Goal: Information Seeking & Learning: Learn about a topic

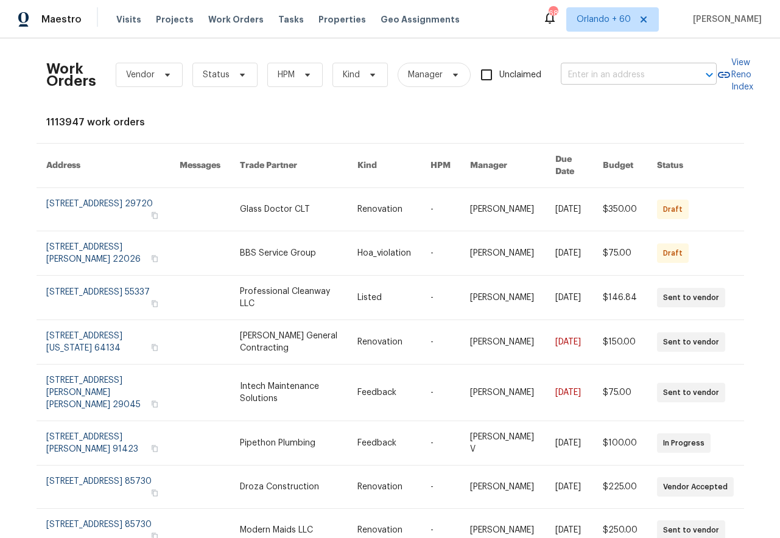
click at [630, 81] on input "text" at bounding box center [622, 75] width 122 height 19
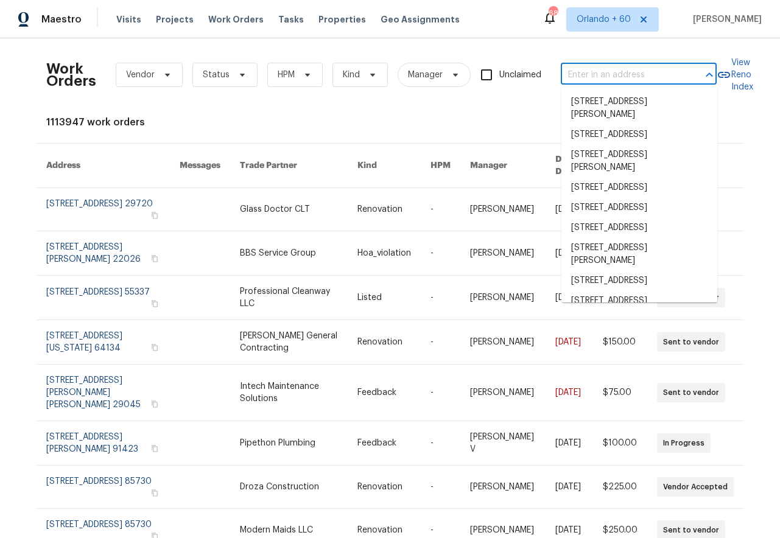
paste input "[STREET_ADDRESS]"
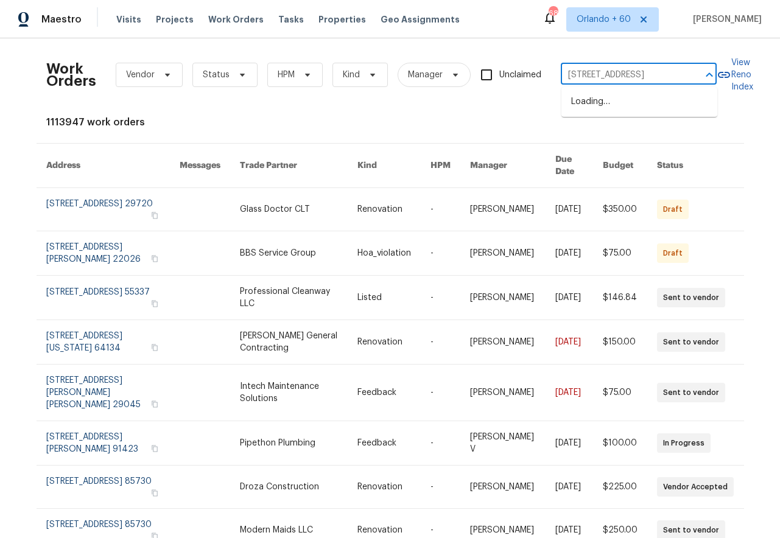
type input "[STREET_ADDRESS]"
click at [627, 112] on li "[STREET_ADDRESS]" at bounding box center [640, 102] width 156 height 20
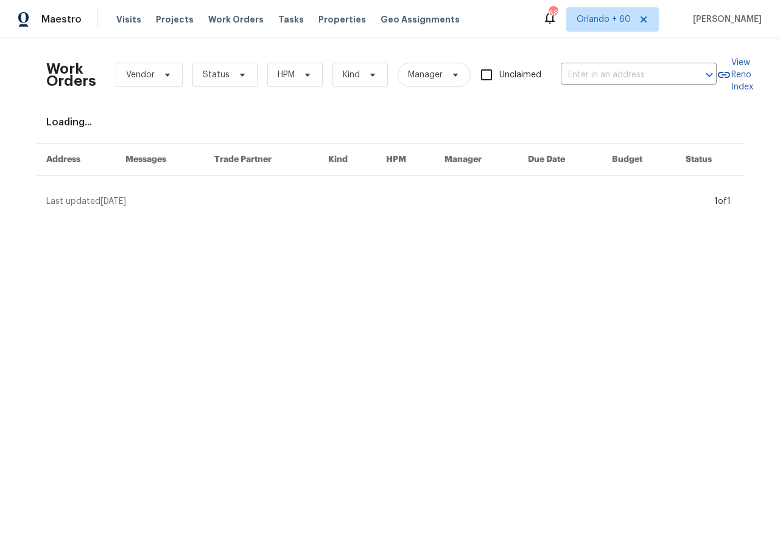
type input "[STREET_ADDRESS]"
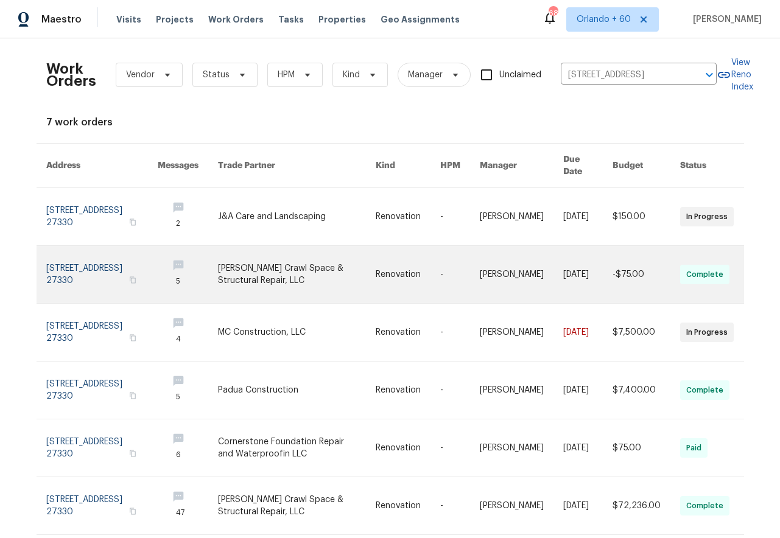
click at [329, 262] on link at bounding box center [297, 274] width 158 height 57
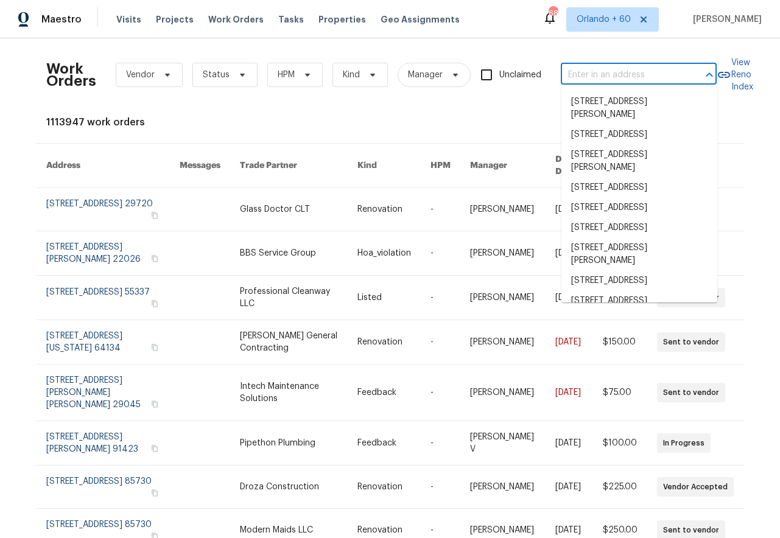
click at [633, 68] on input "text" at bounding box center [622, 75] width 122 height 19
paste input "[STREET_ADDRESS]"
type input "[STREET_ADDRESS]"
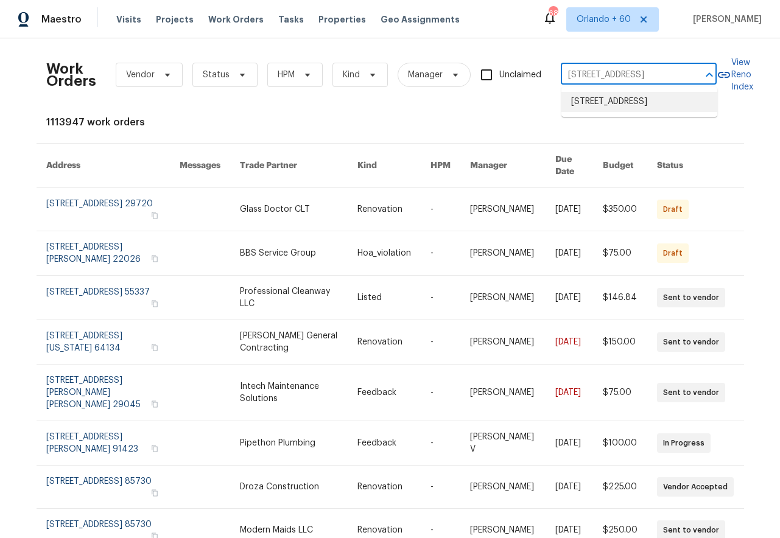
click at [626, 108] on li "[STREET_ADDRESS]" at bounding box center [640, 102] width 156 height 20
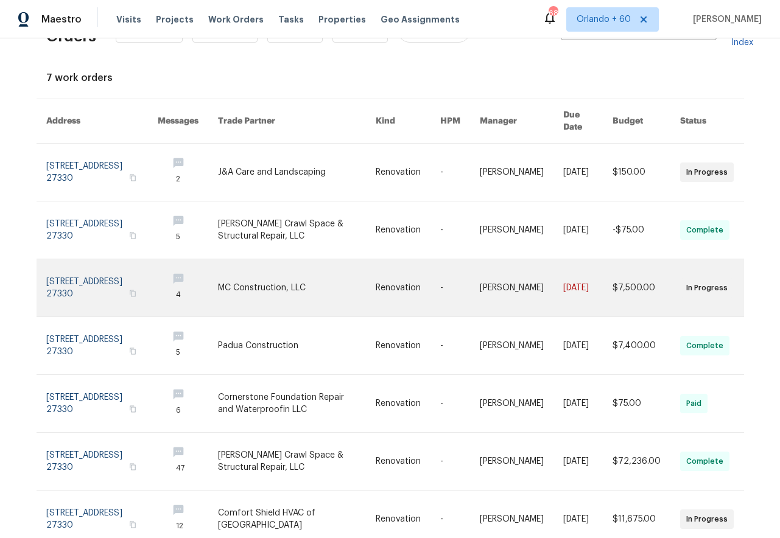
scroll to position [82, 0]
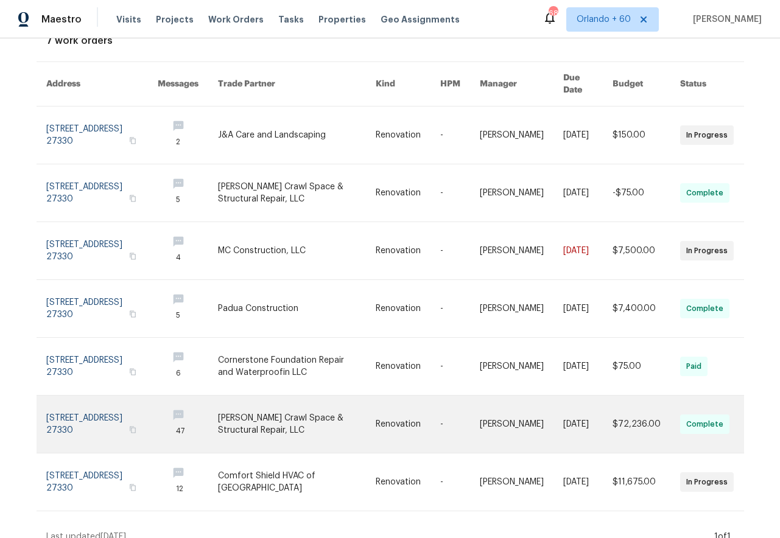
click at [251, 410] on link at bounding box center [297, 424] width 158 height 57
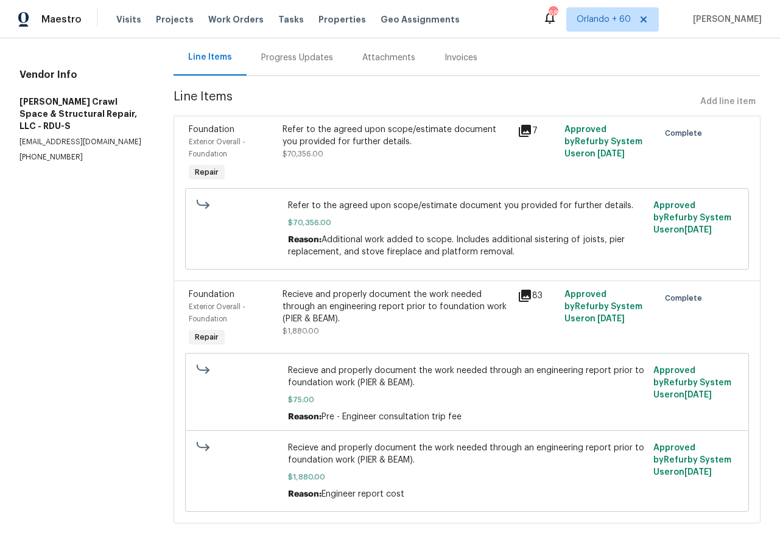
scroll to position [139, 0]
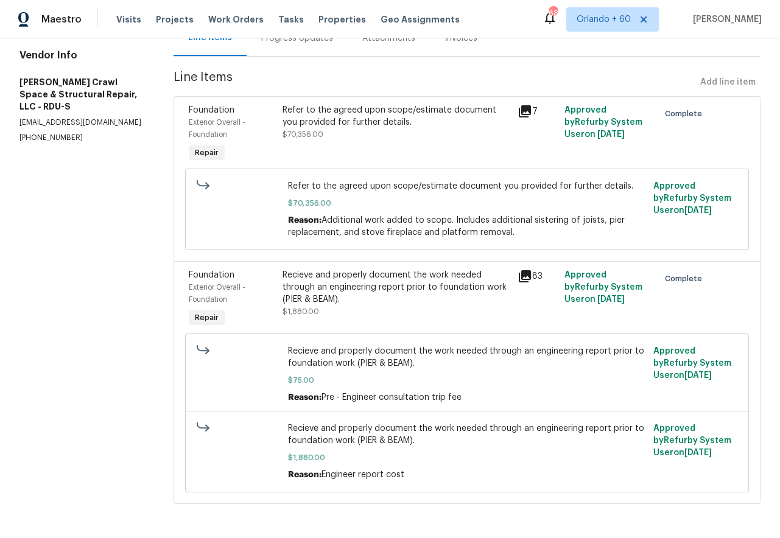
click at [529, 108] on icon at bounding box center [525, 111] width 12 height 12
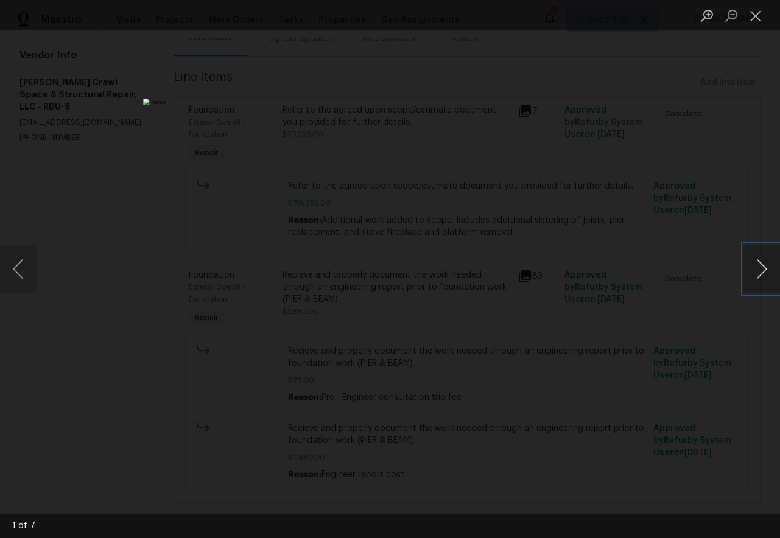
click at [757, 272] on button "Next image" at bounding box center [762, 269] width 37 height 49
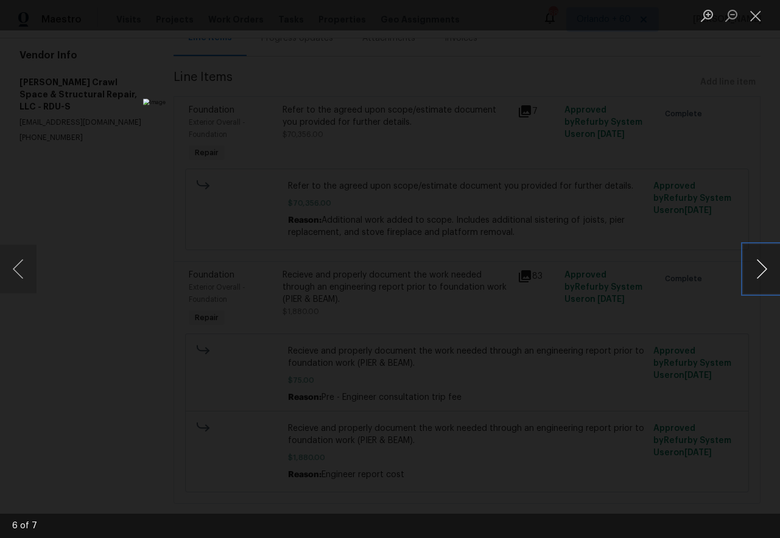
click at [757, 272] on button "Next image" at bounding box center [762, 269] width 37 height 49
click at [756, 266] on button "Next image" at bounding box center [762, 269] width 37 height 49
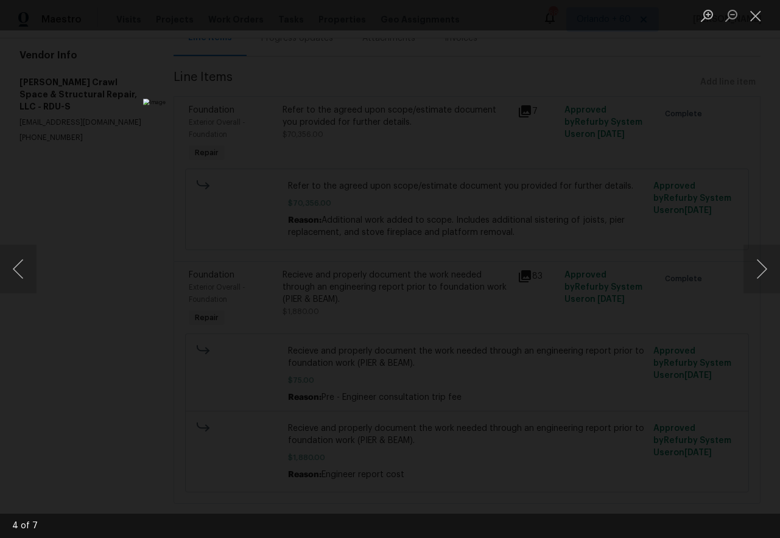
click at [641, 250] on div "Lightbox" at bounding box center [390, 269] width 780 height 538
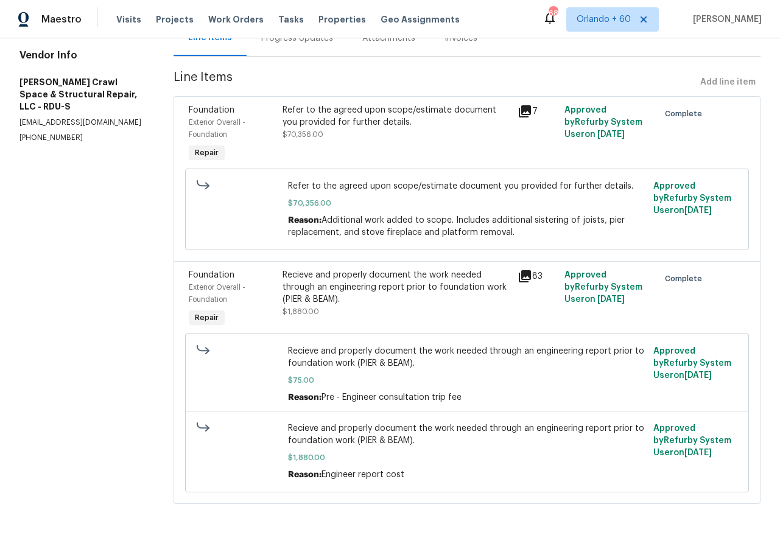
scroll to position [47, 0]
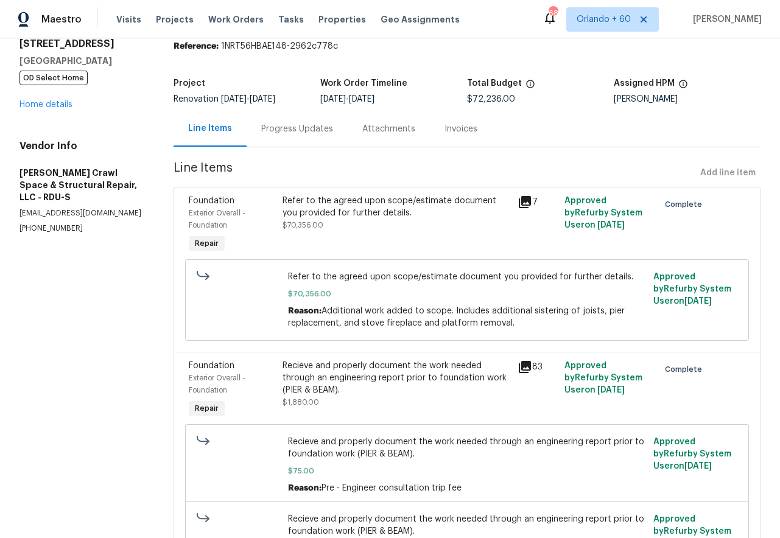
click at [287, 125] on div "Progress Updates" at bounding box center [297, 129] width 72 height 12
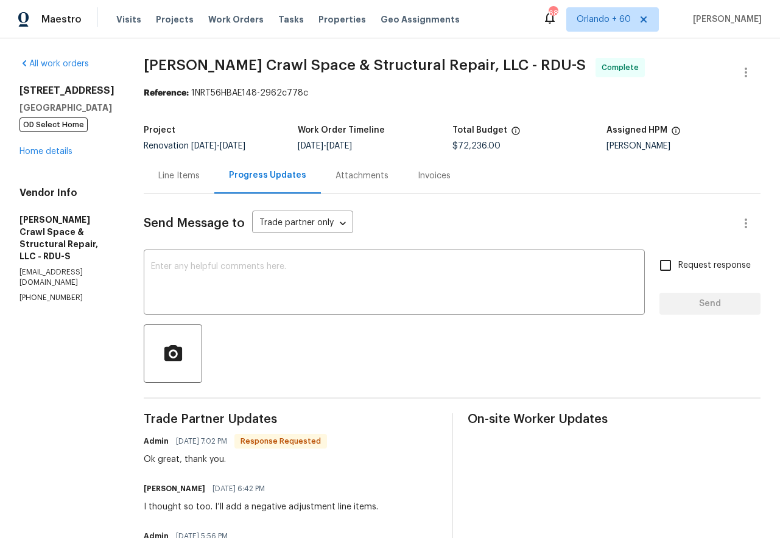
click at [343, 185] on div "Attachments" at bounding box center [362, 176] width 82 height 36
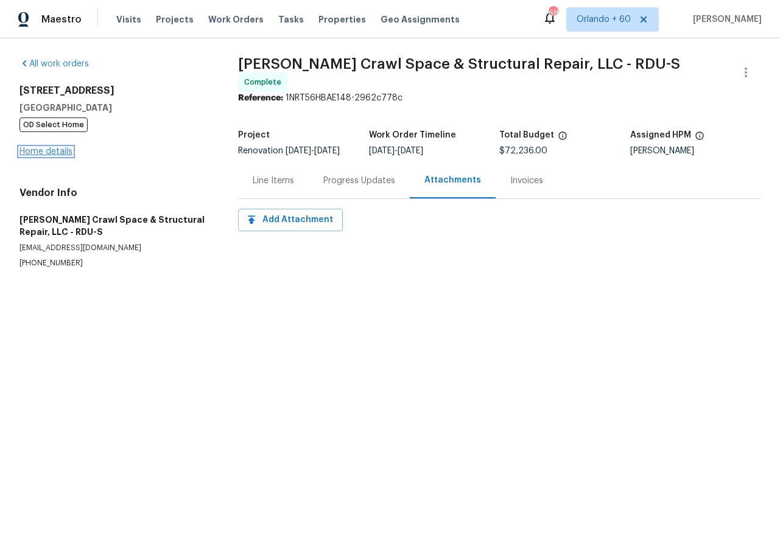
click at [52, 154] on link "Home details" at bounding box center [45, 151] width 53 height 9
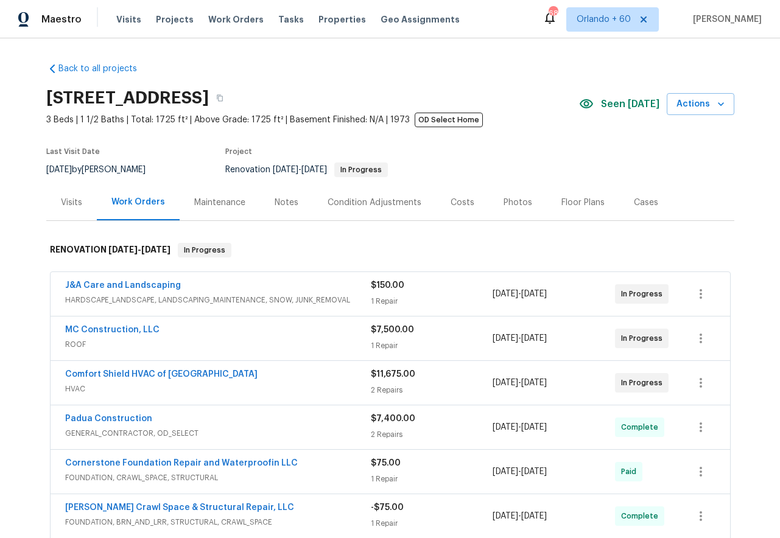
click at [442, 197] on div "Costs" at bounding box center [462, 203] width 53 height 36
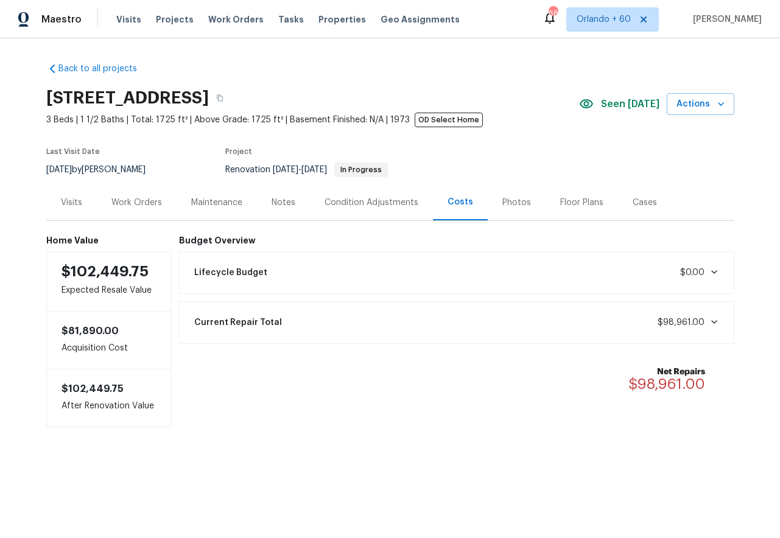
click at [424, 311] on div "Current Repair Total $98,961.00" at bounding box center [457, 322] width 540 height 27
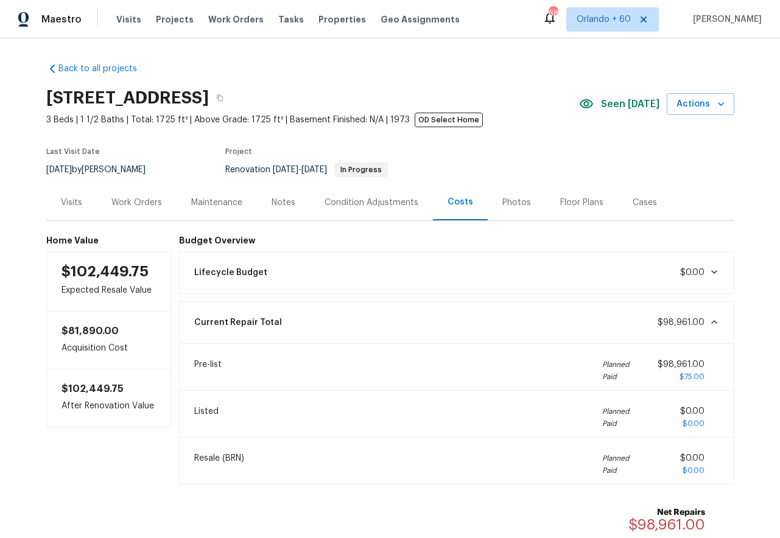
click at [443, 272] on div "Lifecycle Budget $0.00" at bounding box center [457, 272] width 540 height 27
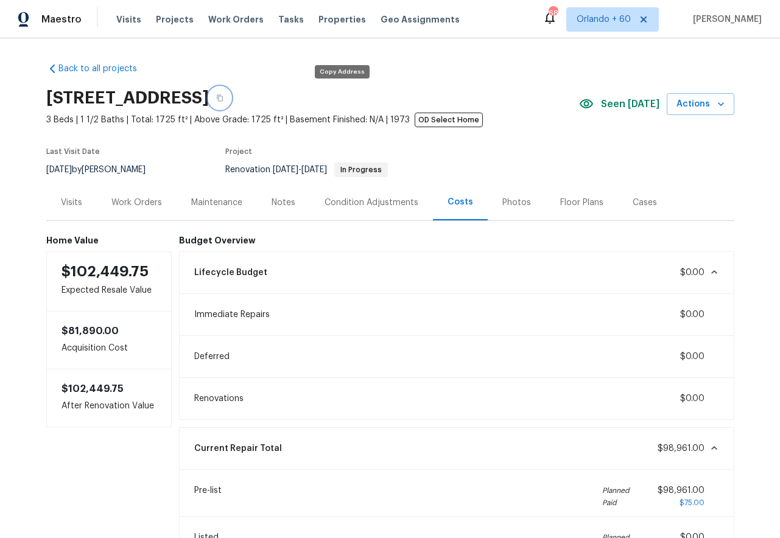
click at [224, 97] on icon "button" at bounding box center [219, 97] width 7 height 7
click at [281, 208] on div "Notes" at bounding box center [284, 203] width 24 height 12
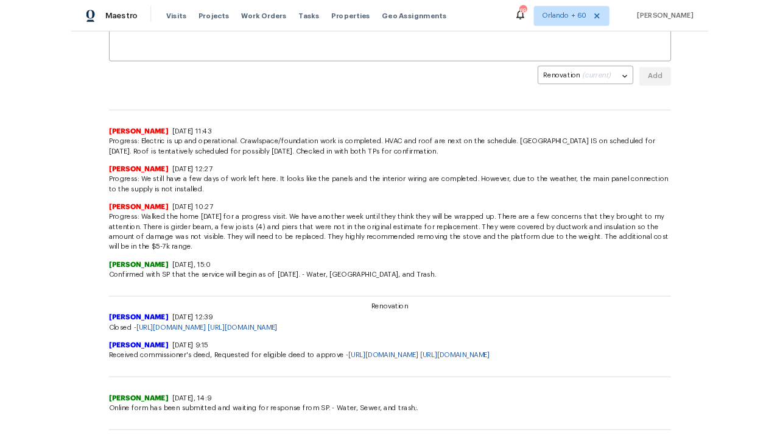
scroll to position [65, 0]
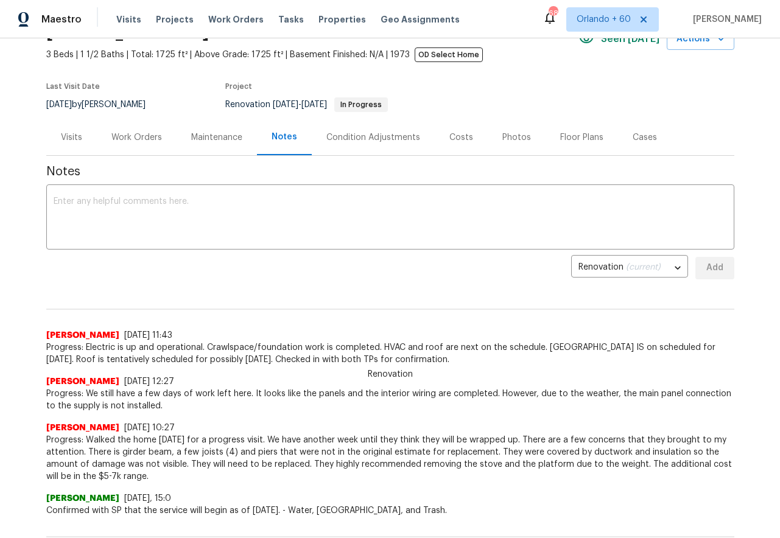
click at [29, 335] on div "Back to all projects [STREET_ADDRESS] 3 Beds | 1 1/2 Baths | Total: 1725 ft² | …" at bounding box center [390, 288] width 780 height 500
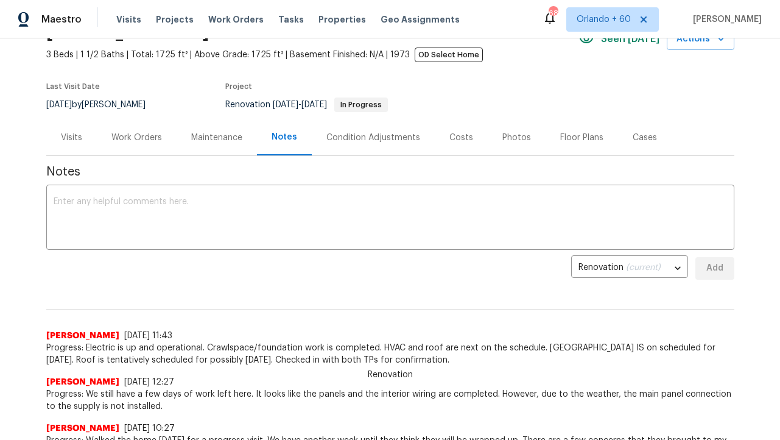
click at [392, 138] on div "Condition Adjustments" at bounding box center [373, 138] width 94 height 12
